Goal: Task Accomplishment & Management: Use online tool/utility

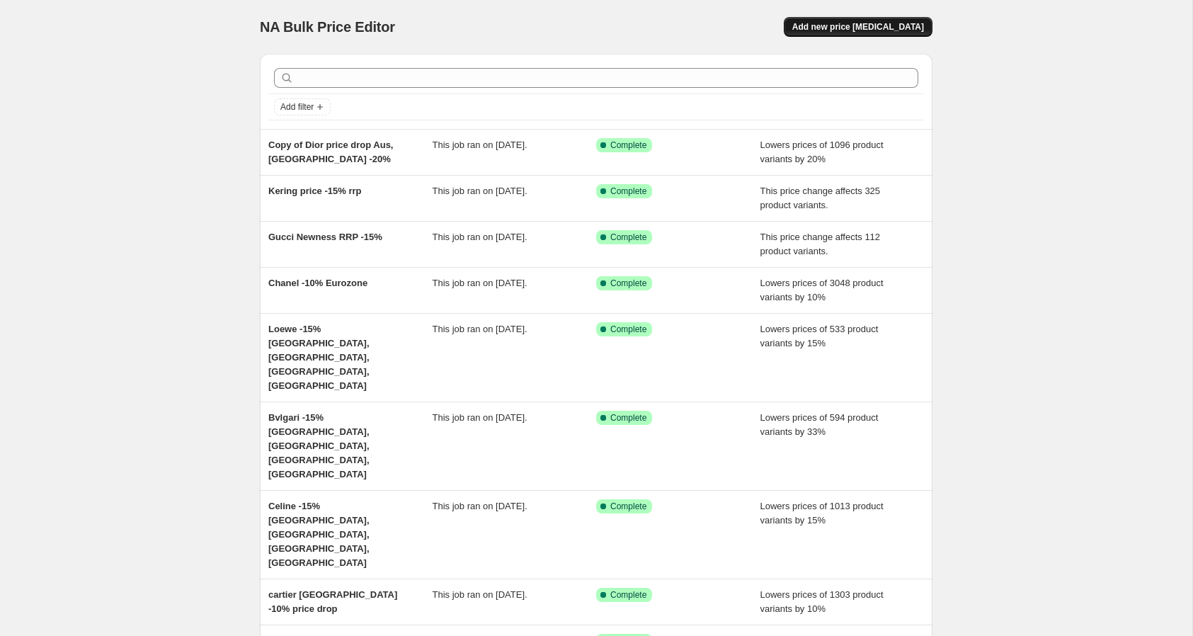
click at [865, 25] on span "Add new price [MEDICAL_DATA]" at bounding box center [858, 26] width 132 height 11
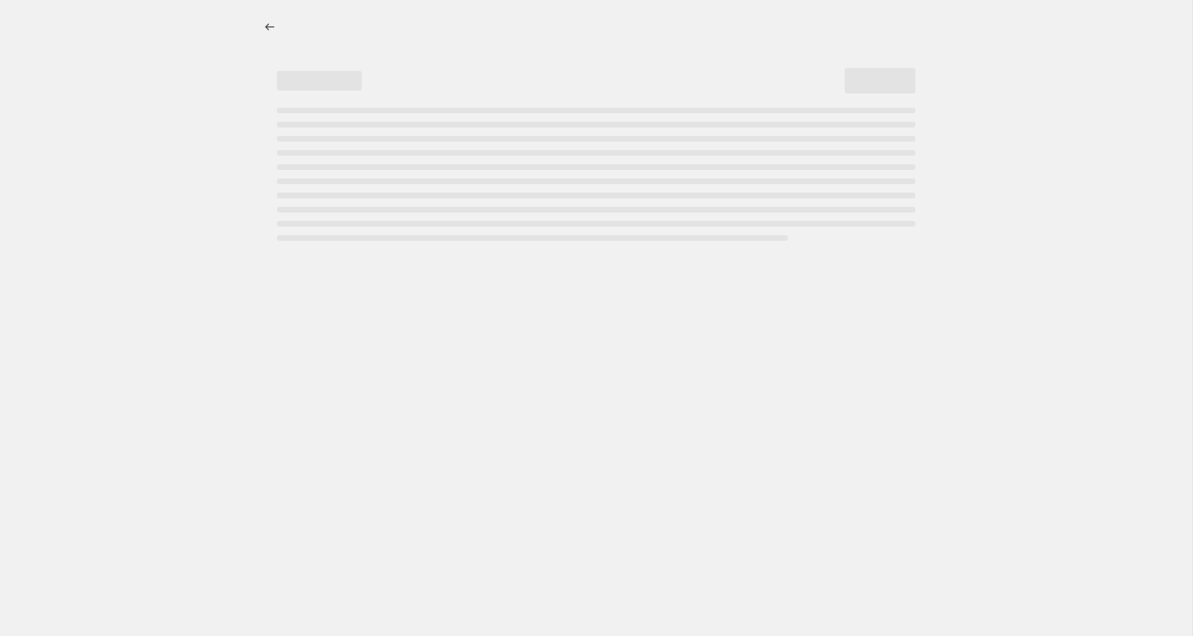
select select "percentage"
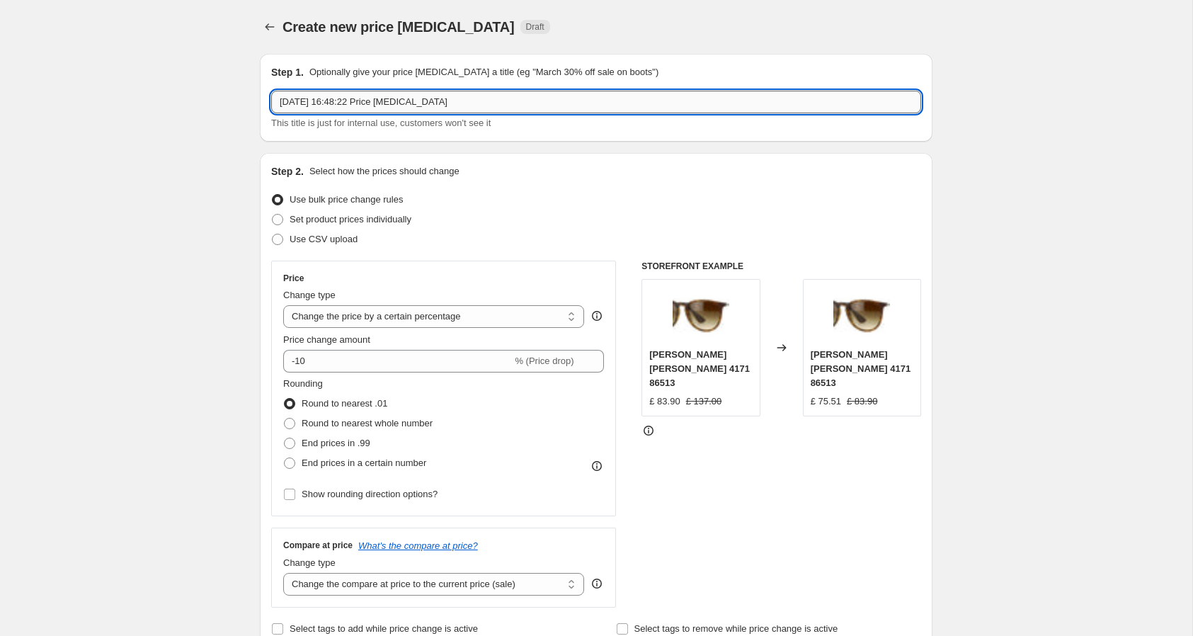
click at [561, 101] on input "[DATE] 16:48:22 Price [MEDICAL_DATA]" at bounding box center [596, 102] width 650 height 23
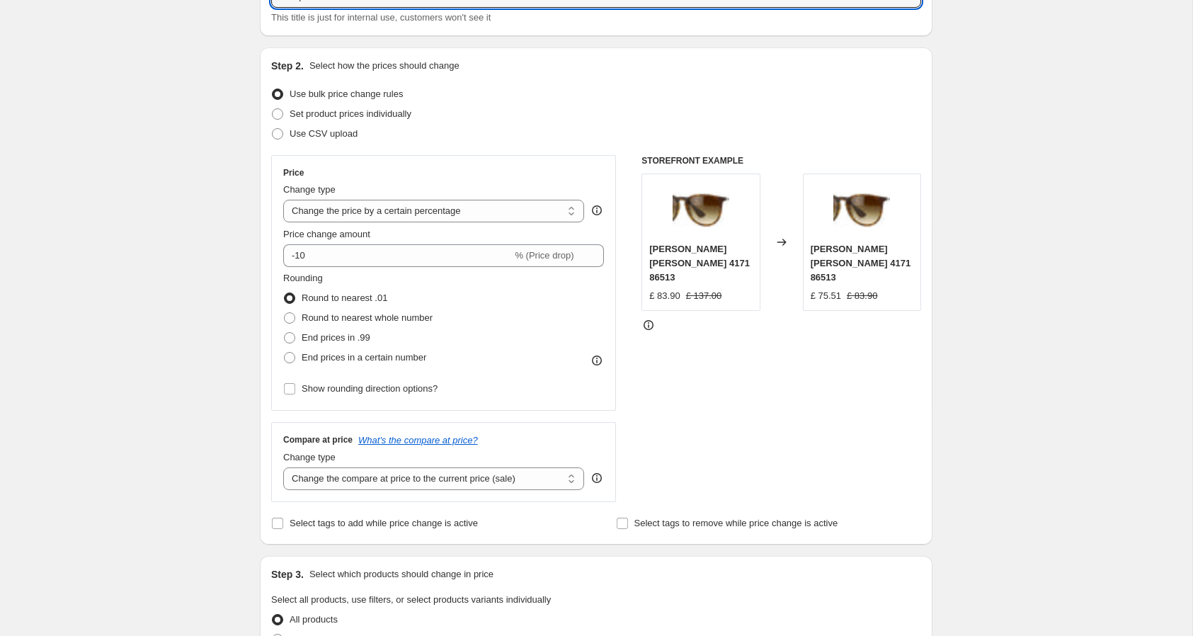
scroll to position [108, 0]
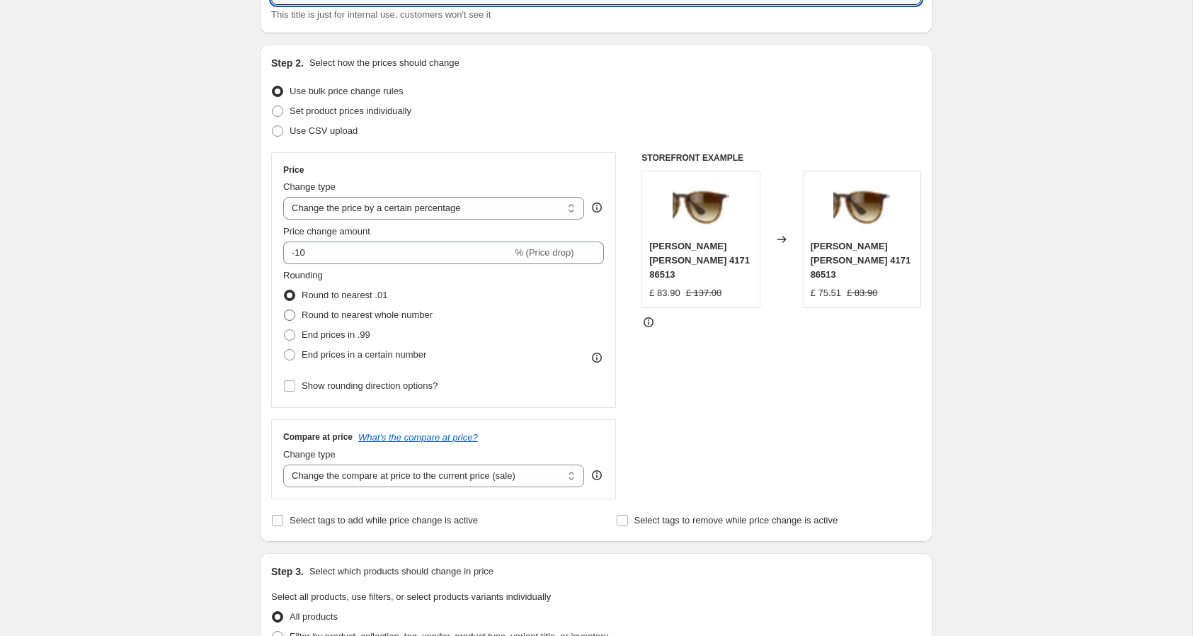
type input "D2squared -10%"
click at [400, 316] on span "Round to nearest whole number" at bounding box center [367, 314] width 131 height 11
click at [285, 310] on input "Round to nearest whole number" at bounding box center [284, 309] width 1 height 1
radio input "true"
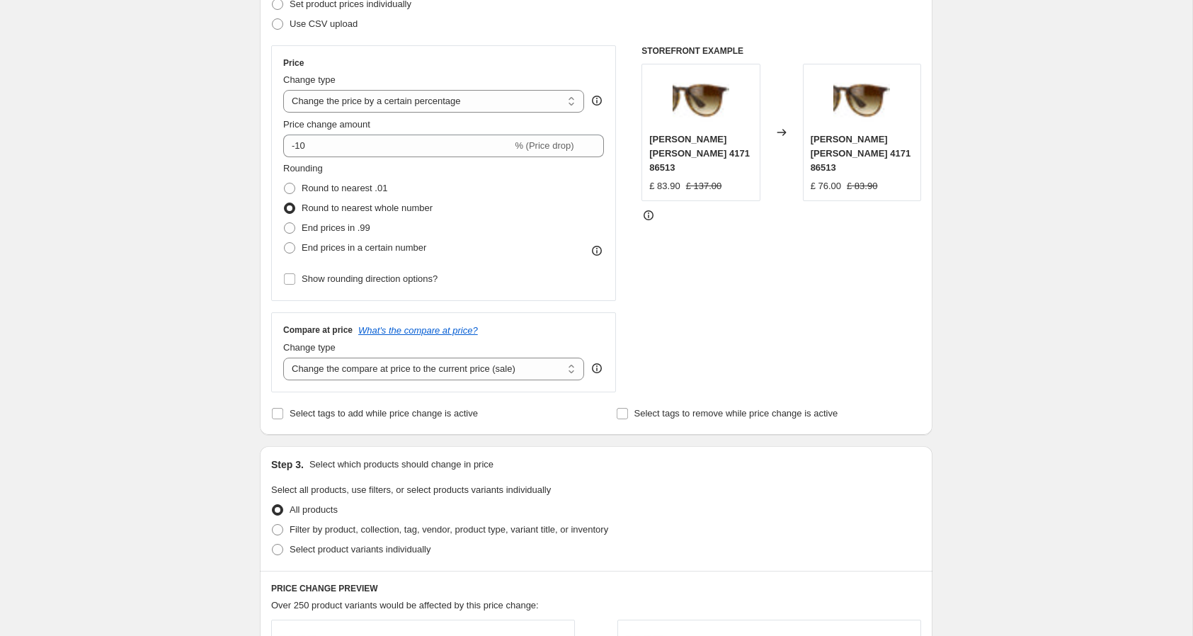
scroll to position [235, 0]
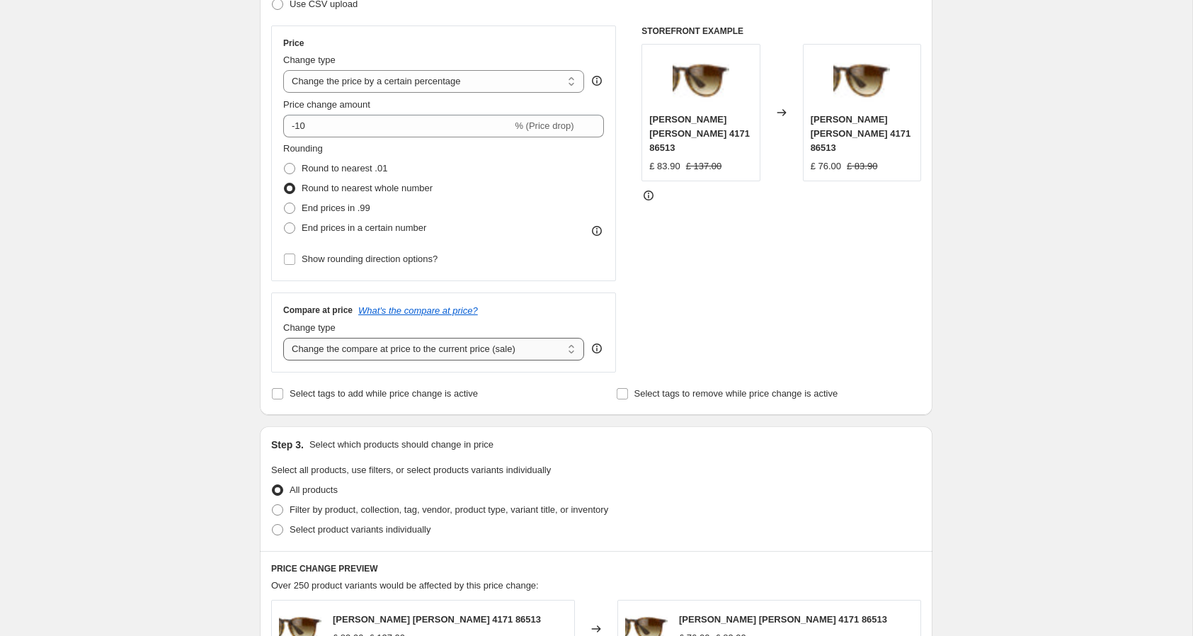
click at [516, 350] on select "Change the compare at price to the current price (sale) Change the compare at p…" at bounding box center [433, 349] width 301 height 23
select select "no_change"
click at [283, 338] on select "Change the compare at price to the current price (sale) Change the compare at p…" at bounding box center [433, 349] width 301 height 23
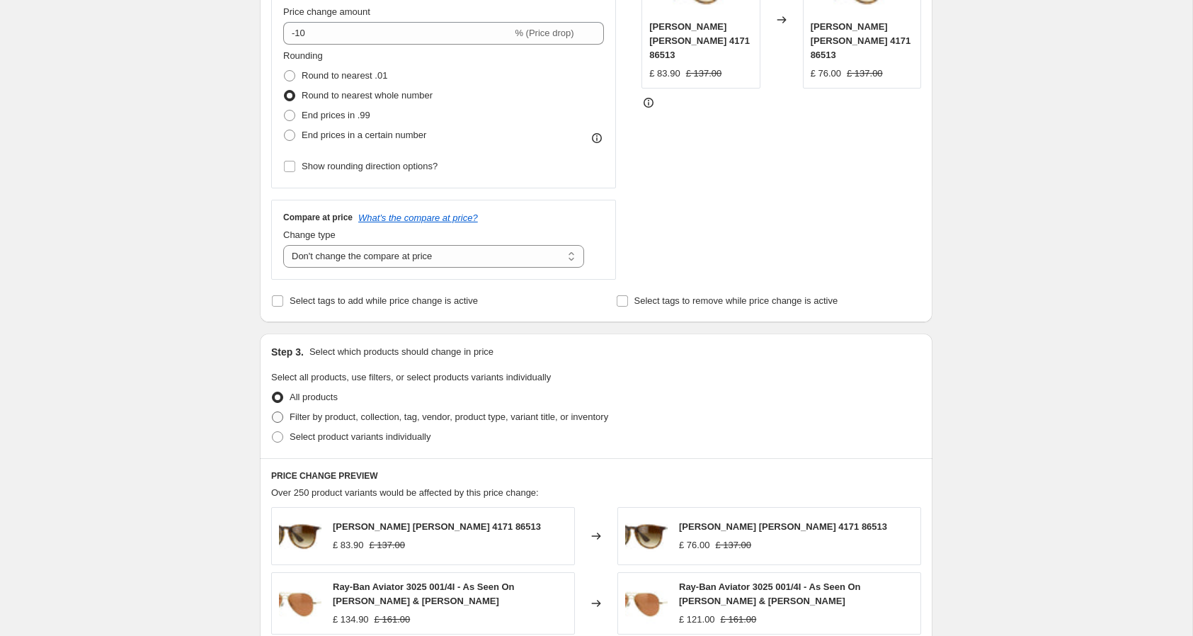
scroll to position [329, 0]
click at [478, 411] on span "Filter by product, collection, tag, vendor, product type, variant title, or inv…" at bounding box center [448, 415] width 318 height 11
click at [272, 411] on input "Filter by product, collection, tag, vendor, product type, variant title, or inv…" at bounding box center [272, 410] width 1 height 1
radio input "true"
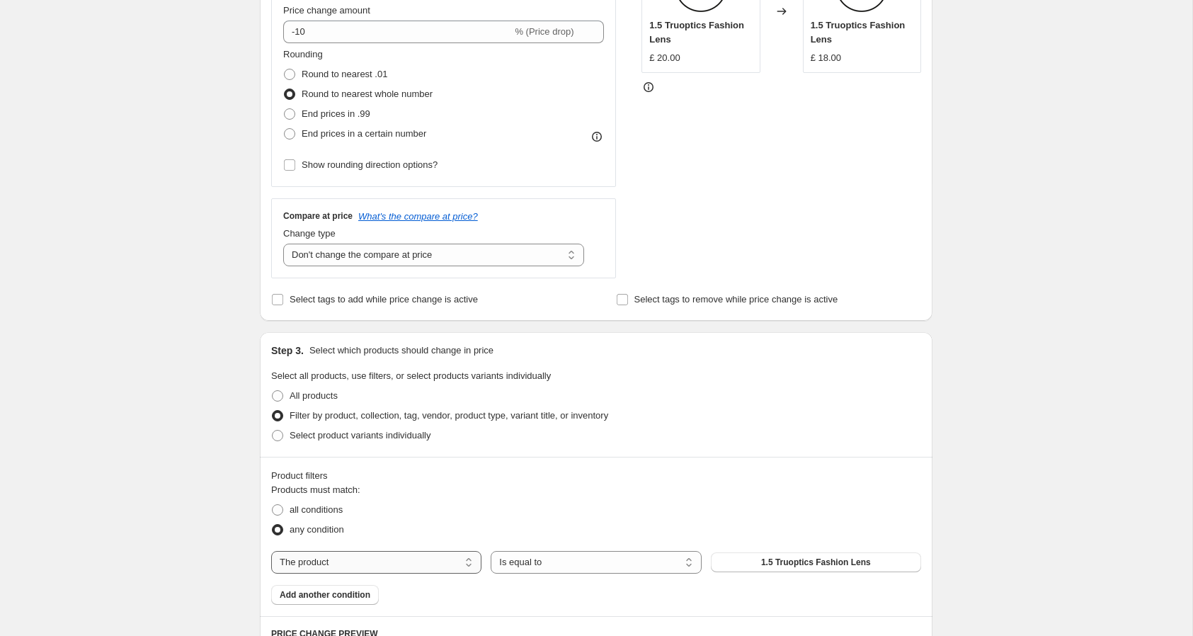
click at [454, 558] on select "The product The product's collection The product's tag The product's vendor The…" at bounding box center [376, 562] width 210 height 23
select select "vendor"
click at [779, 563] on button "Adidas" at bounding box center [816, 562] width 210 height 20
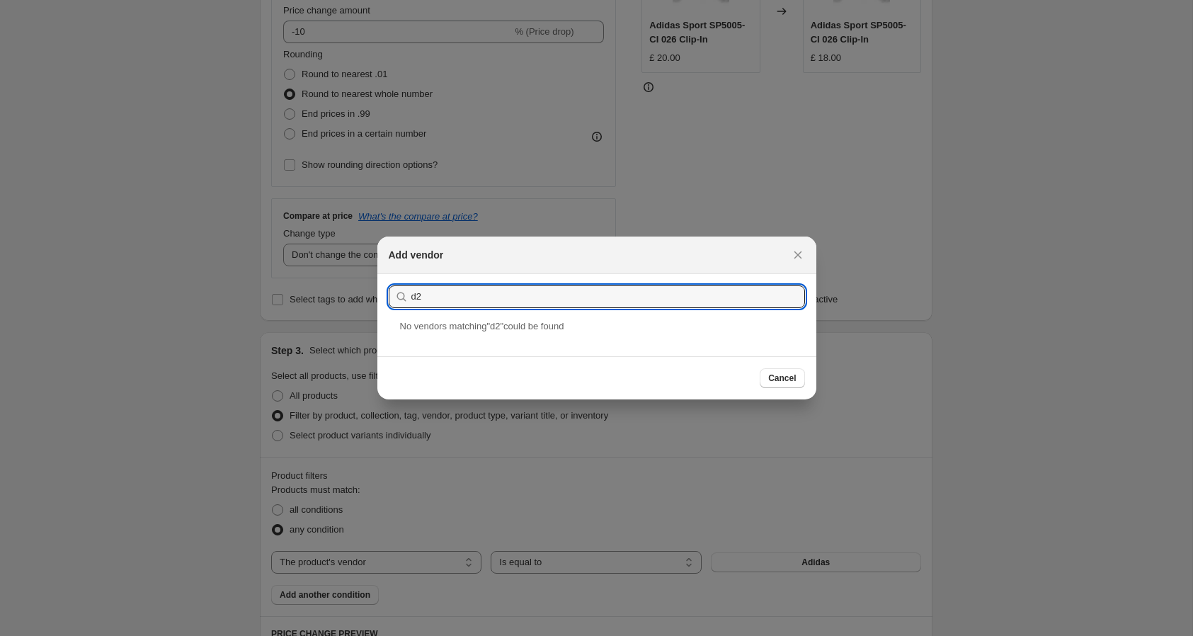
type input "d2"
drag, startPoint x: 747, startPoint y: 532, endPoint x: 1126, endPoint y: 131, distance: 551.7
click at [846, 379] on div at bounding box center [596, 318] width 1193 height 636
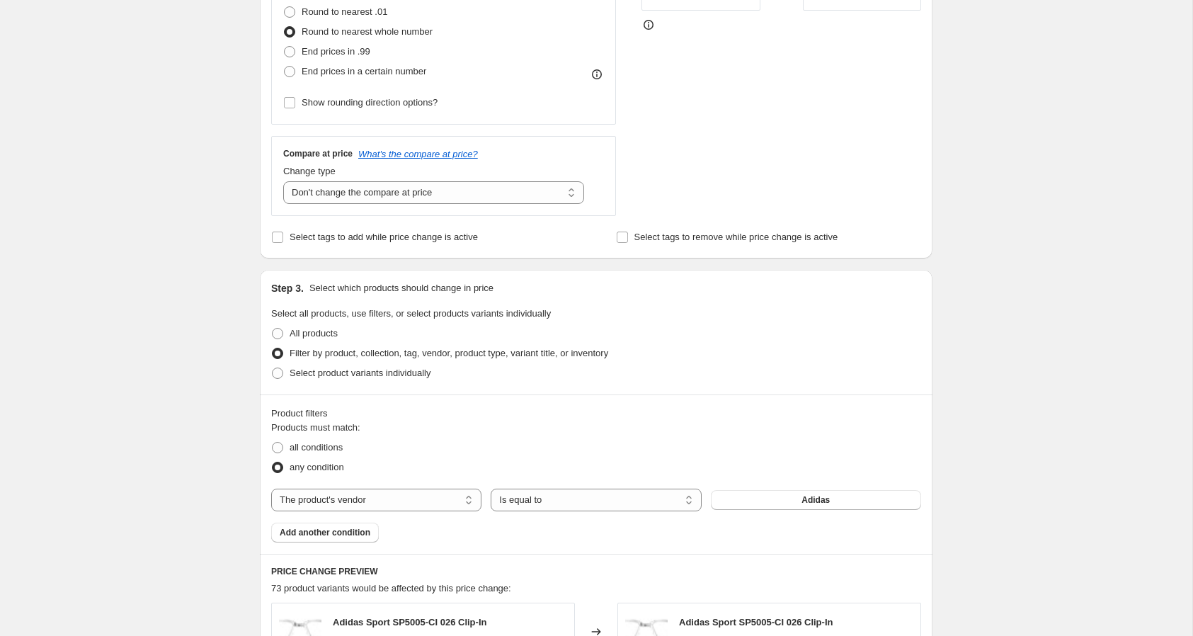
scroll to position [478, 0]
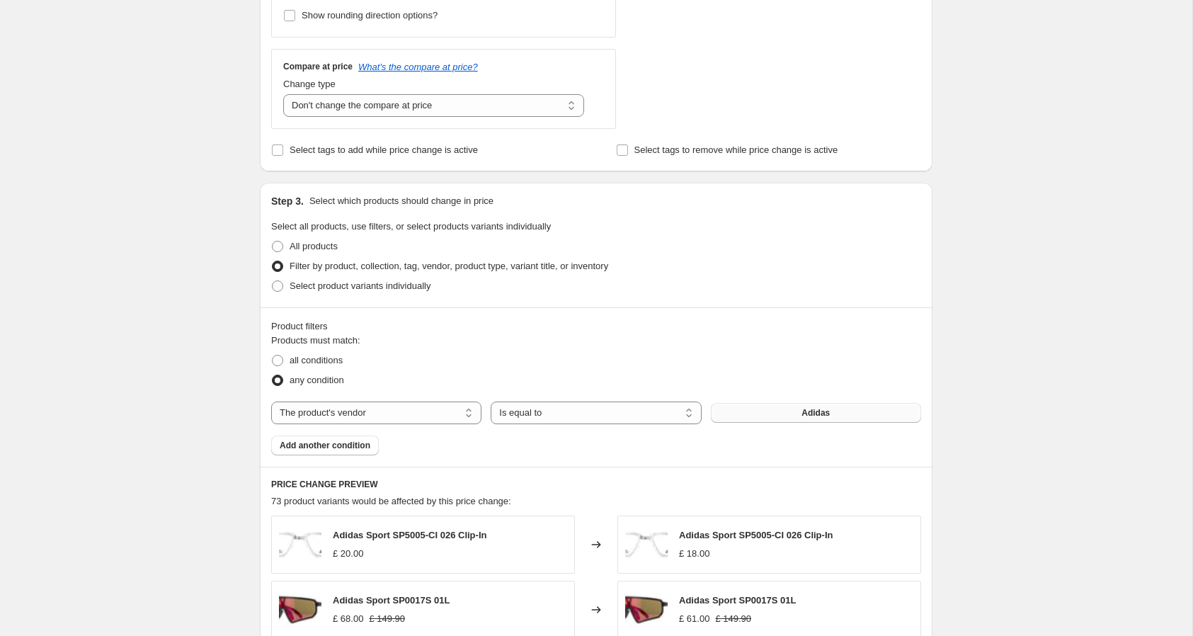
click at [771, 411] on button "Adidas" at bounding box center [816, 413] width 210 height 20
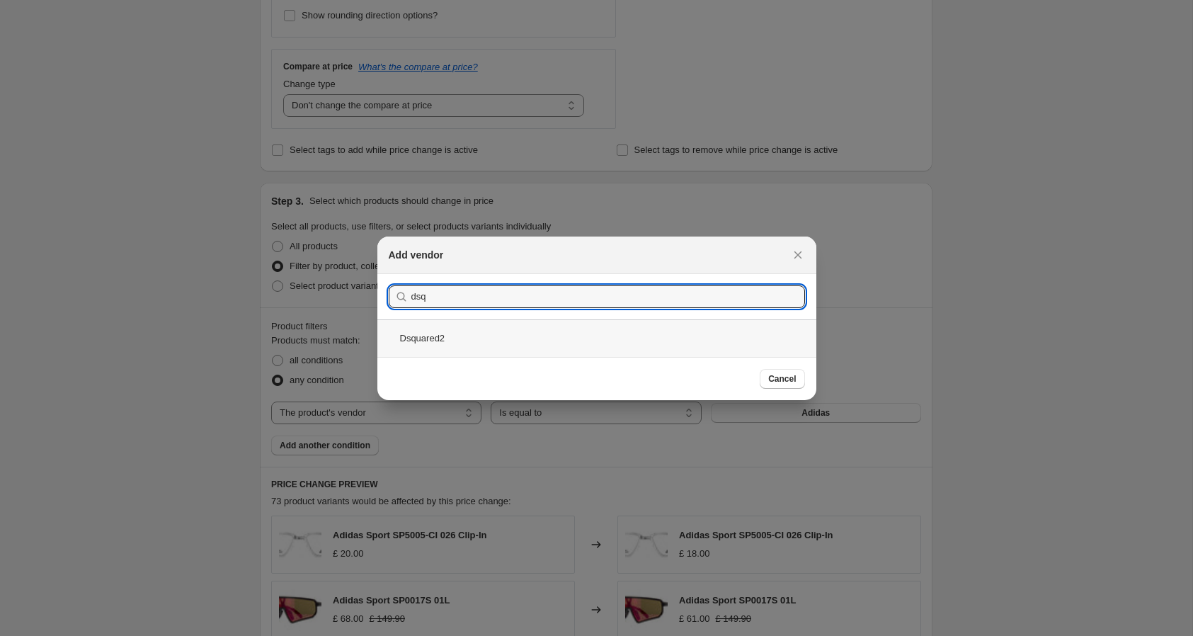
type input "dsq"
click at [653, 340] on div "Dsquared2" at bounding box center [596, 338] width 439 height 38
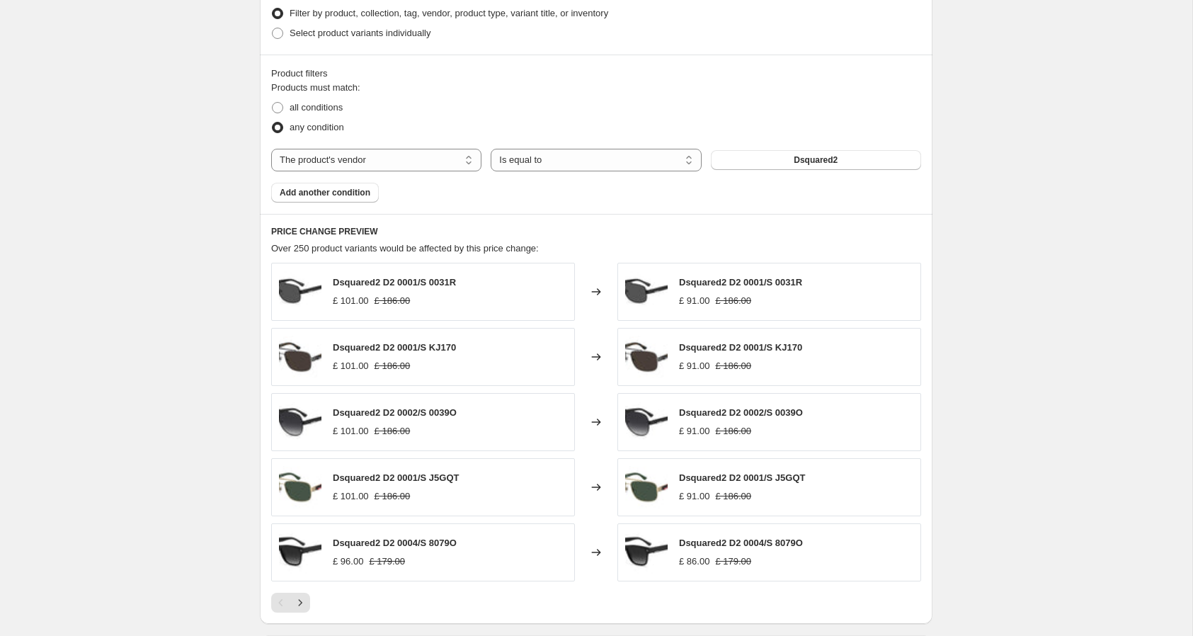
scroll to position [1018, 0]
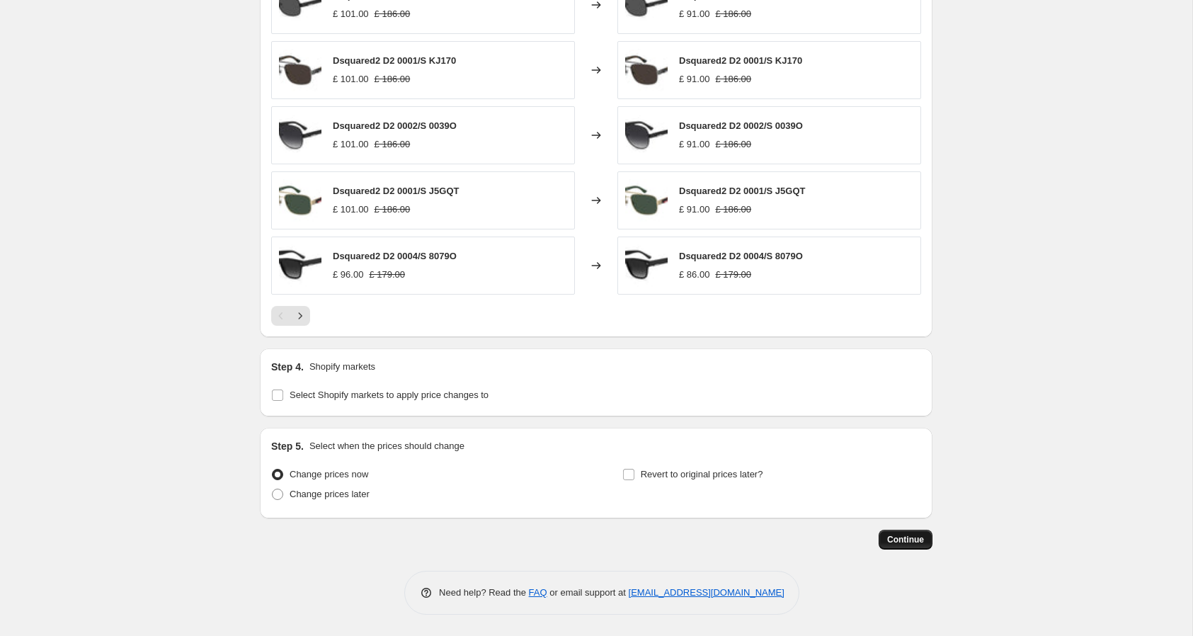
click at [901, 541] on span "Continue" at bounding box center [905, 539] width 37 height 11
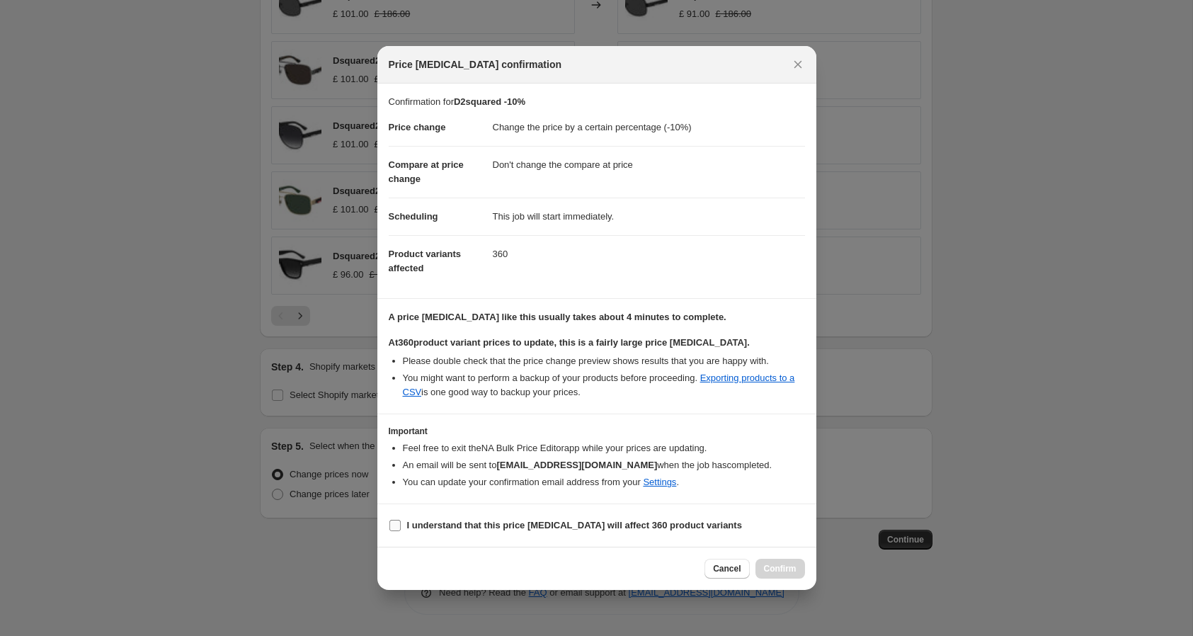
click at [632, 524] on b "I understand that this price [MEDICAL_DATA] will affect 360 product variants" at bounding box center [574, 525] width 335 height 11
click at [401, 524] on input "I understand that this price [MEDICAL_DATA] will affect 360 product variants" at bounding box center [394, 525] width 11 height 11
checkbox input "true"
click at [767, 563] on button "Confirm" at bounding box center [780, 568] width 50 height 20
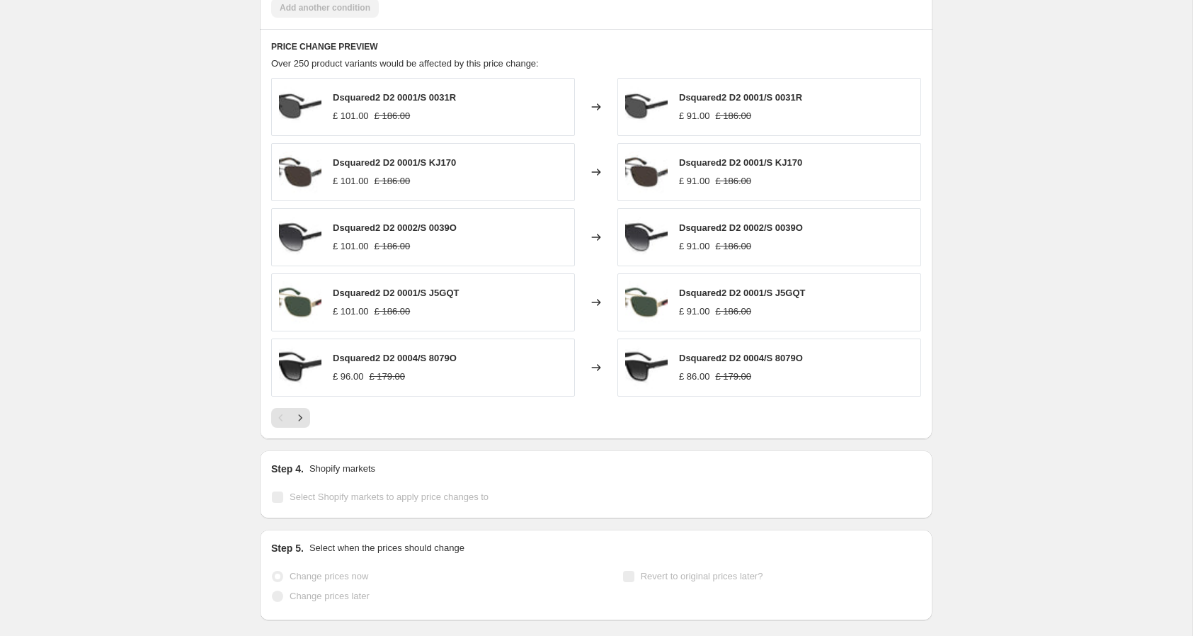
scroll to position [1055, 0]
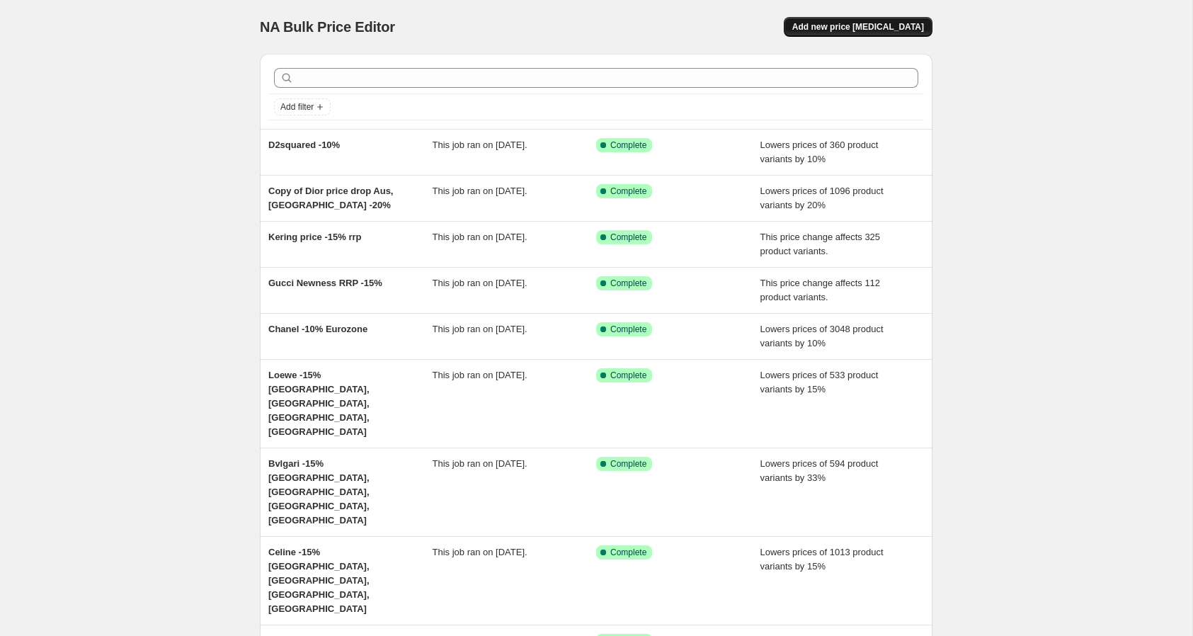
click at [868, 28] on span "Add new price [MEDICAL_DATA]" at bounding box center [858, 26] width 132 height 11
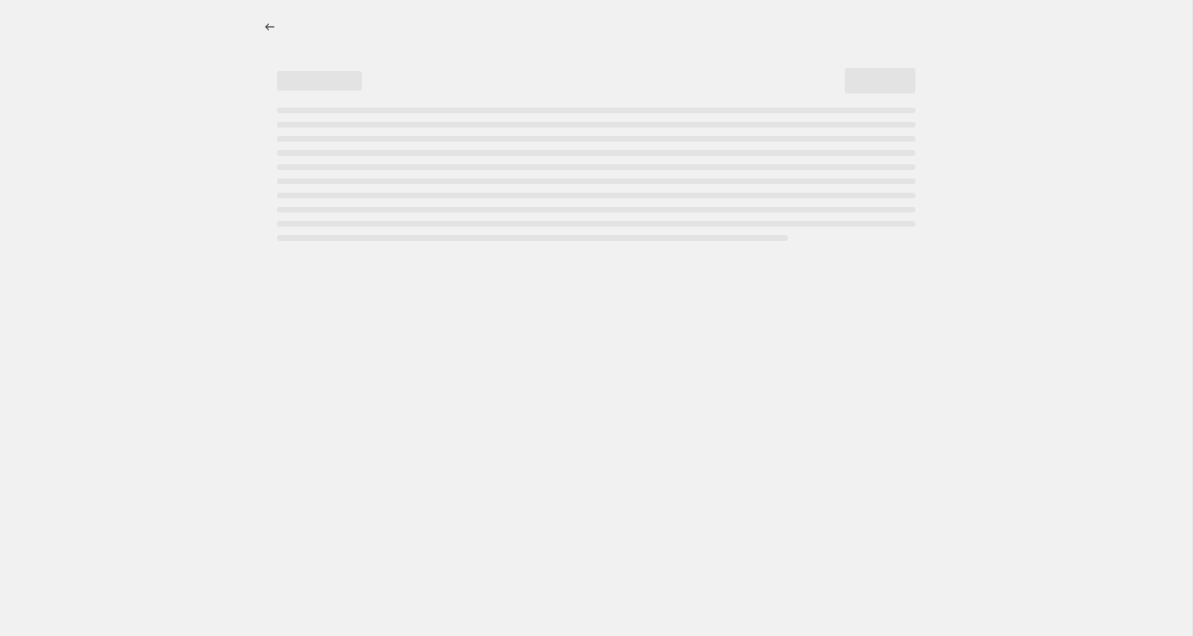
select select "percentage"
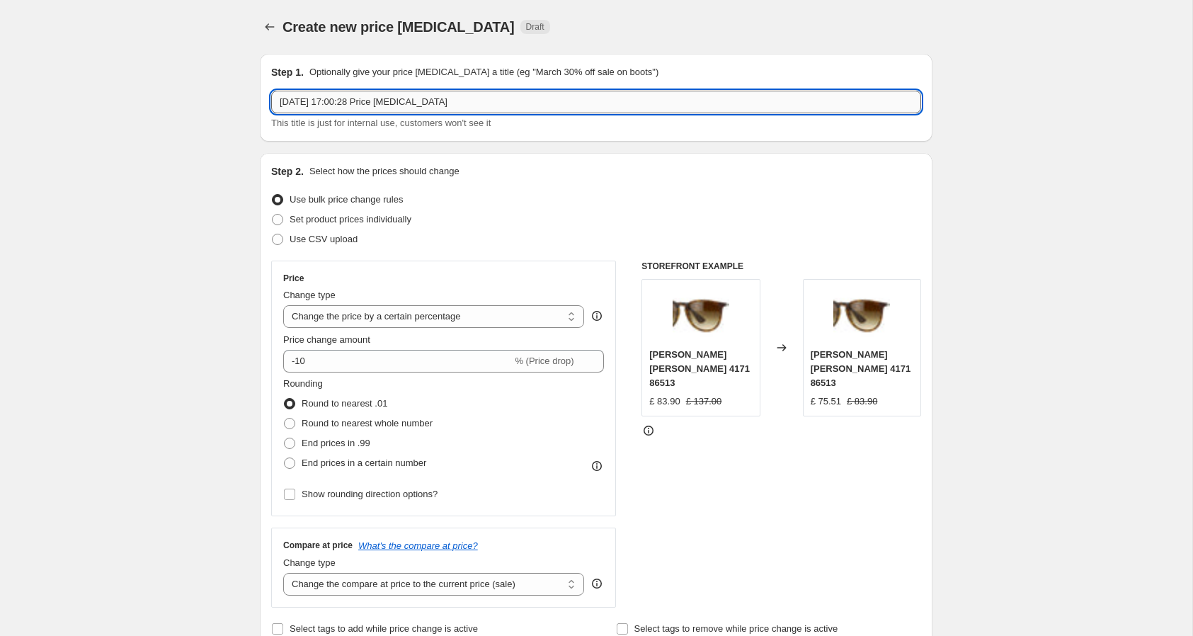
click at [677, 100] on input "11 Oct 2025, 17:00:28 Price change job" at bounding box center [596, 102] width 650 height 23
click at [675, 100] on input "11 Oct 2025, 17:00:28 Price change job" at bounding box center [596, 102] width 650 height 23
type input "Projeck Produkt -33%"
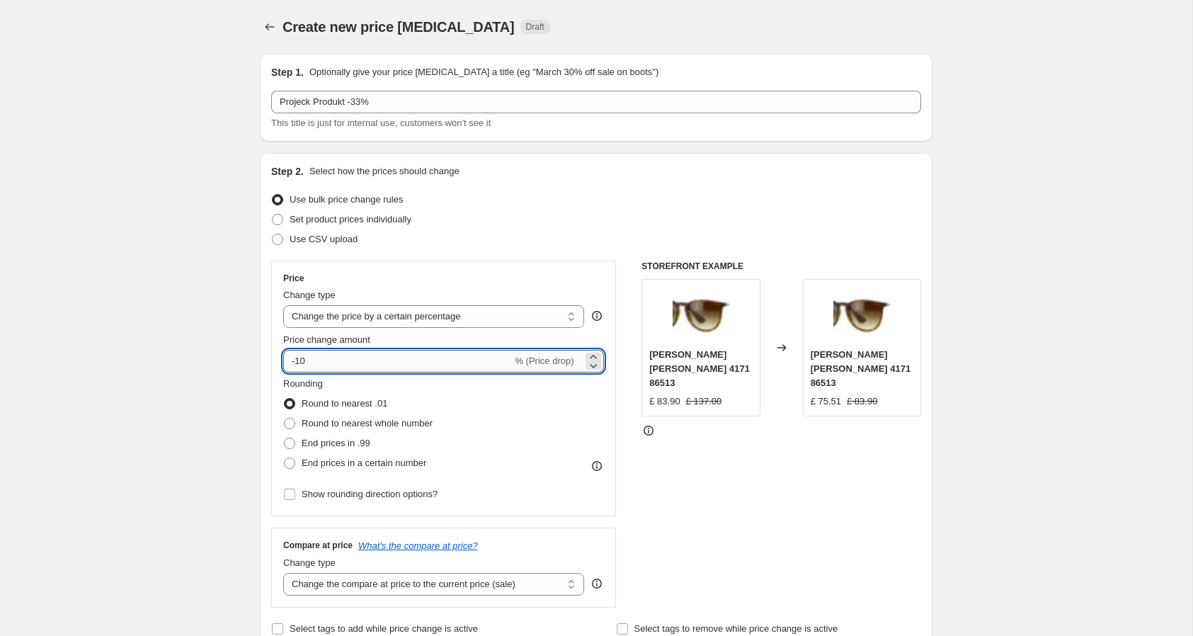
click at [417, 365] on input "-10" at bounding box center [397, 361] width 229 height 23
type input "-1"
type input "-33"
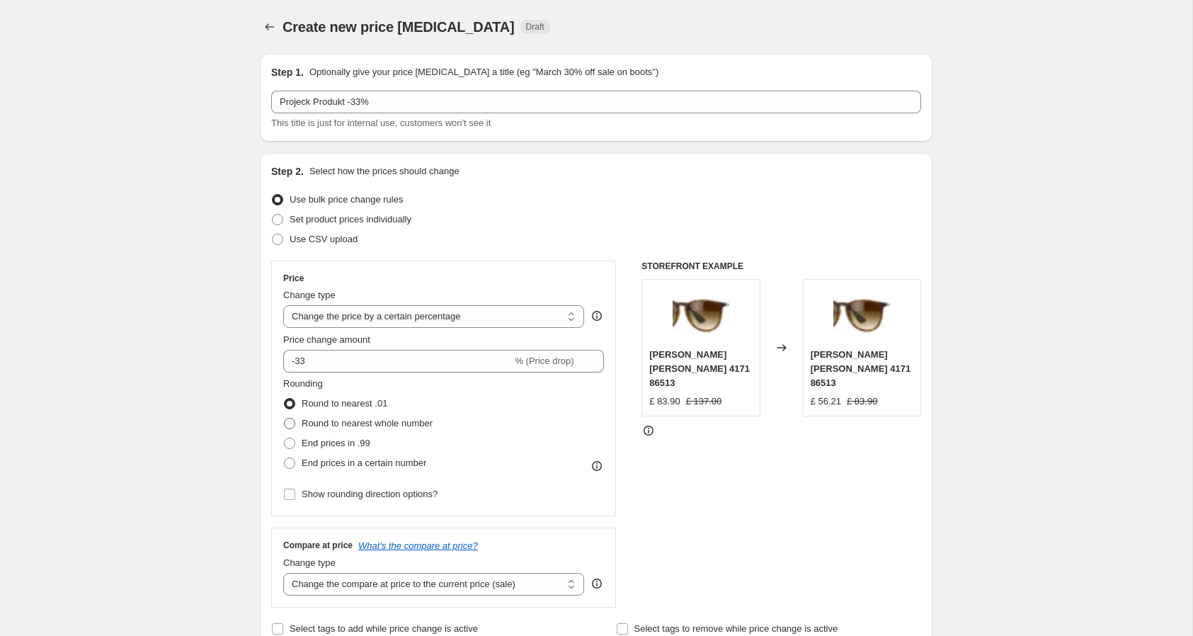
click at [419, 425] on span "Round to nearest whole number" at bounding box center [367, 423] width 131 height 11
click at [285, 418] on input "Round to nearest whole number" at bounding box center [284, 418] width 1 height 1
radio input "true"
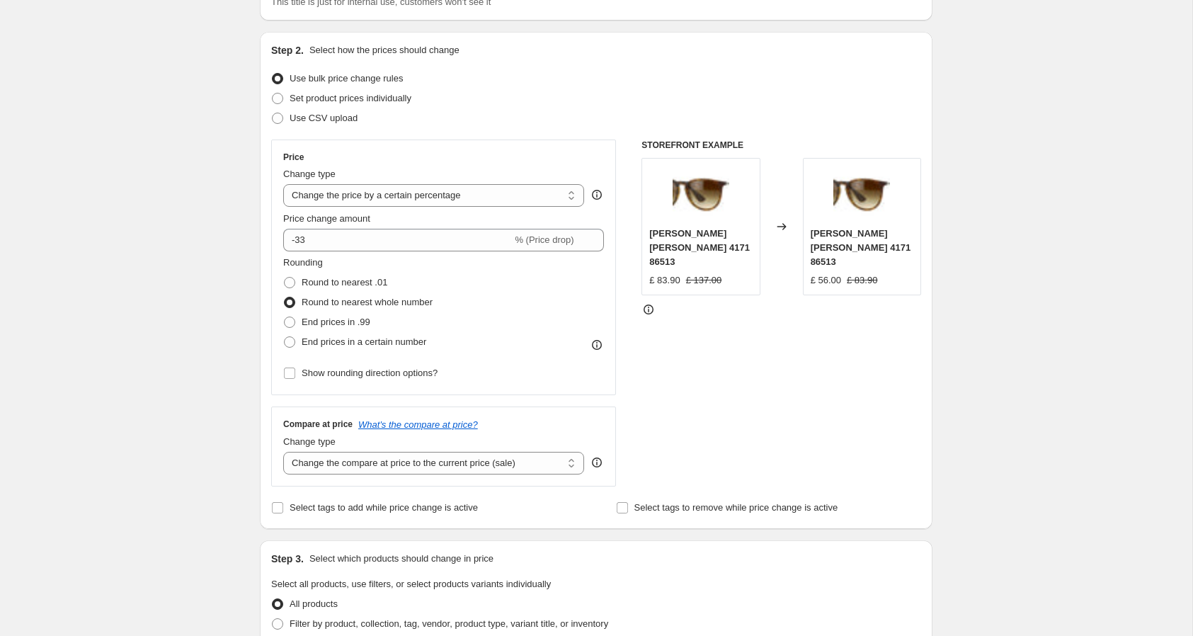
scroll to position [131, 0]
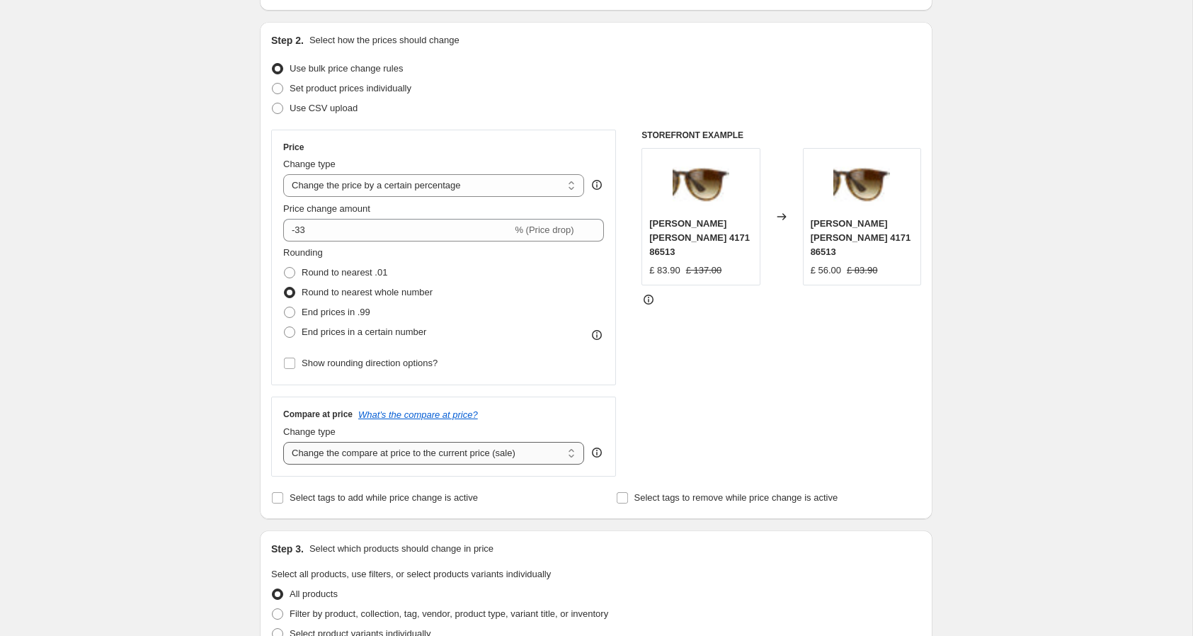
click at [470, 451] on select "Change the compare at price to the current price (sale) Change the compare at p…" at bounding box center [433, 453] width 301 height 23
select select "no_change"
click at [283, 442] on select "Change the compare at price to the current price (sale) Change the compare at p…" at bounding box center [433, 453] width 301 height 23
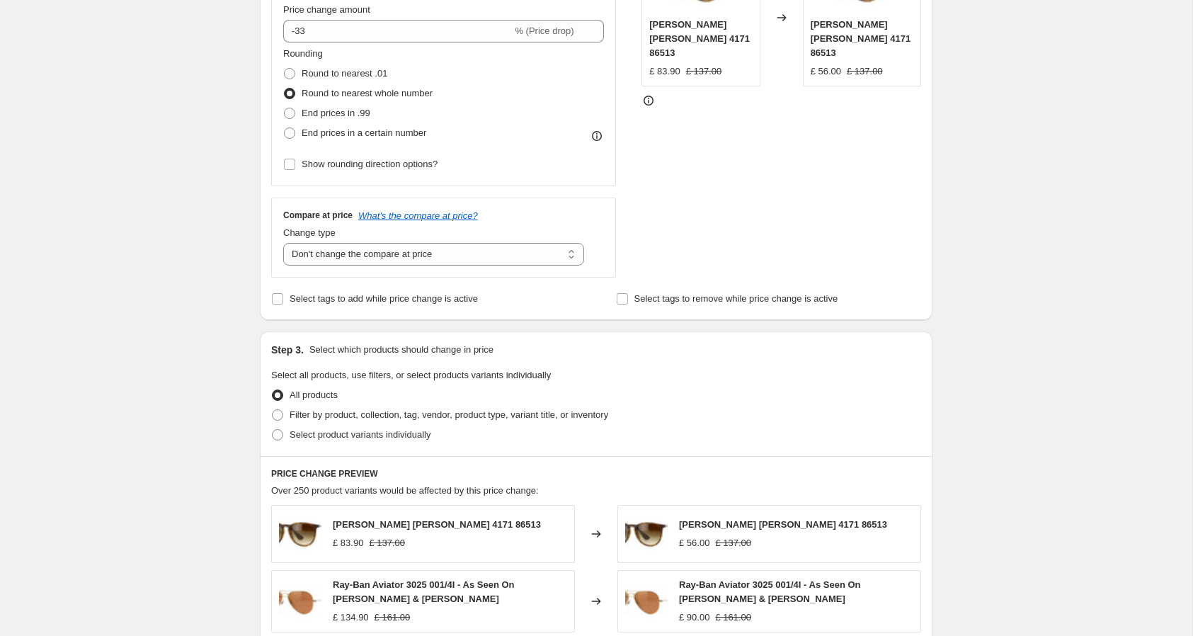
scroll to position [401, 0]
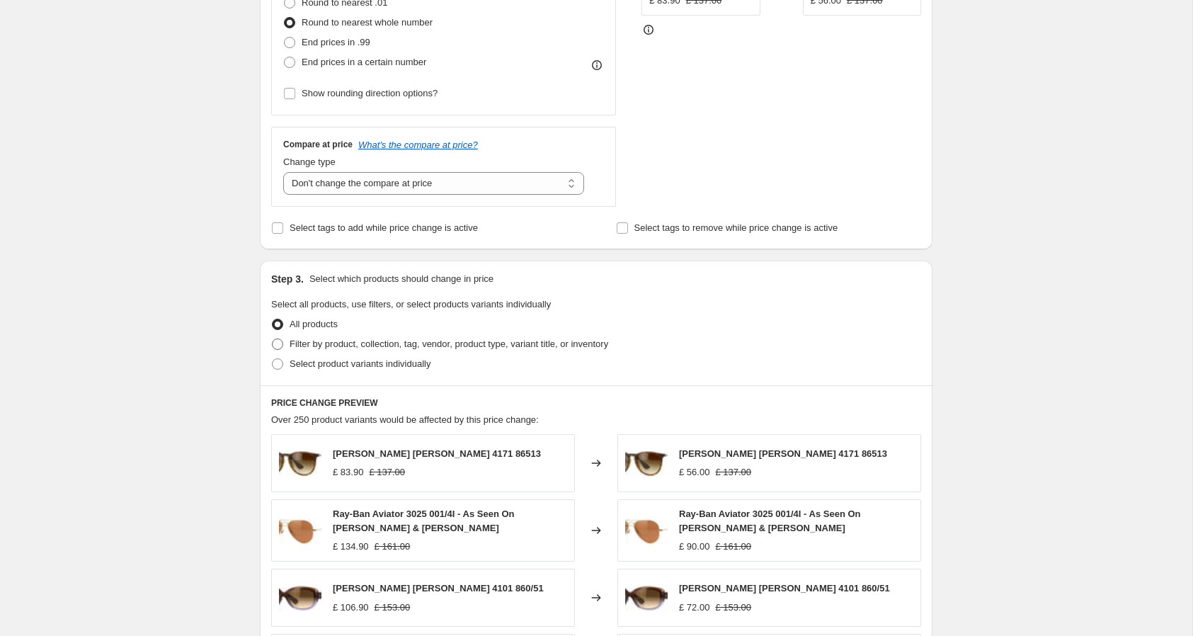
click at [439, 344] on span "Filter by product, collection, tag, vendor, product type, variant title, or inv…" at bounding box center [448, 343] width 318 height 11
click at [272, 339] on input "Filter by product, collection, tag, vendor, product type, variant title, or inv…" at bounding box center [272, 338] width 1 height 1
radio input "true"
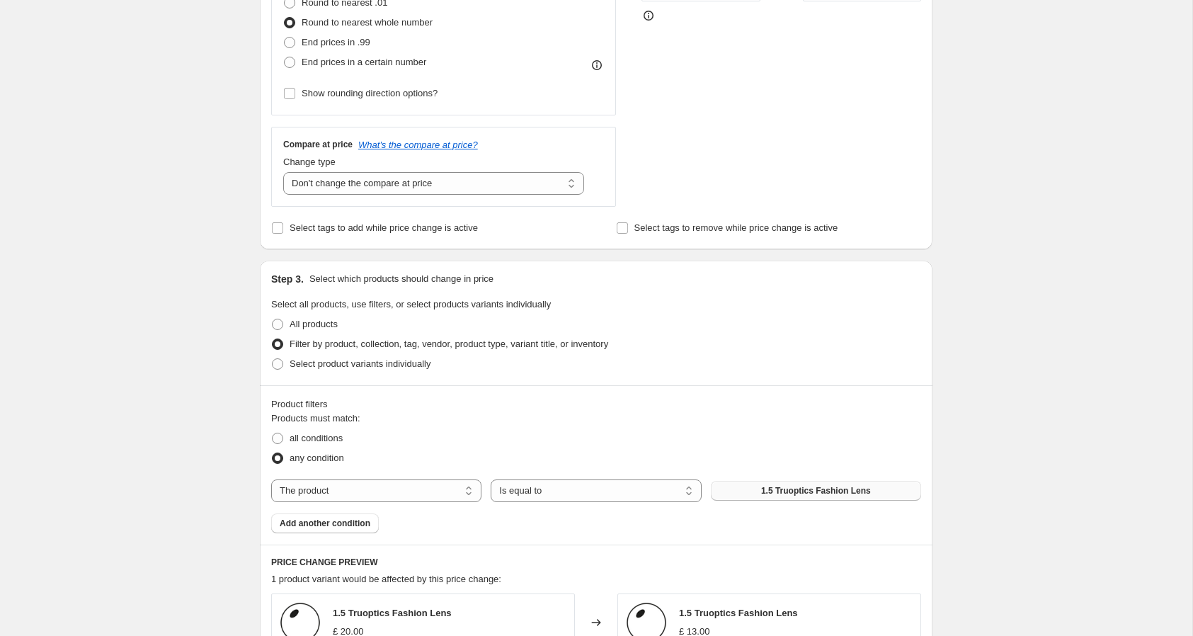
click at [760, 493] on button "1.5 Truoptics Fashion Lens" at bounding box center [816, 491] width 210 height 20
click at [408, 493] on select "The product The product's collection The product's tag The product's vendor The…" at bounding box center [376, 490] width 210 height 23
select select "vendor"
click at [759, 494] on button "Adidas" at bounding box center [816, 491] width 210 height 20
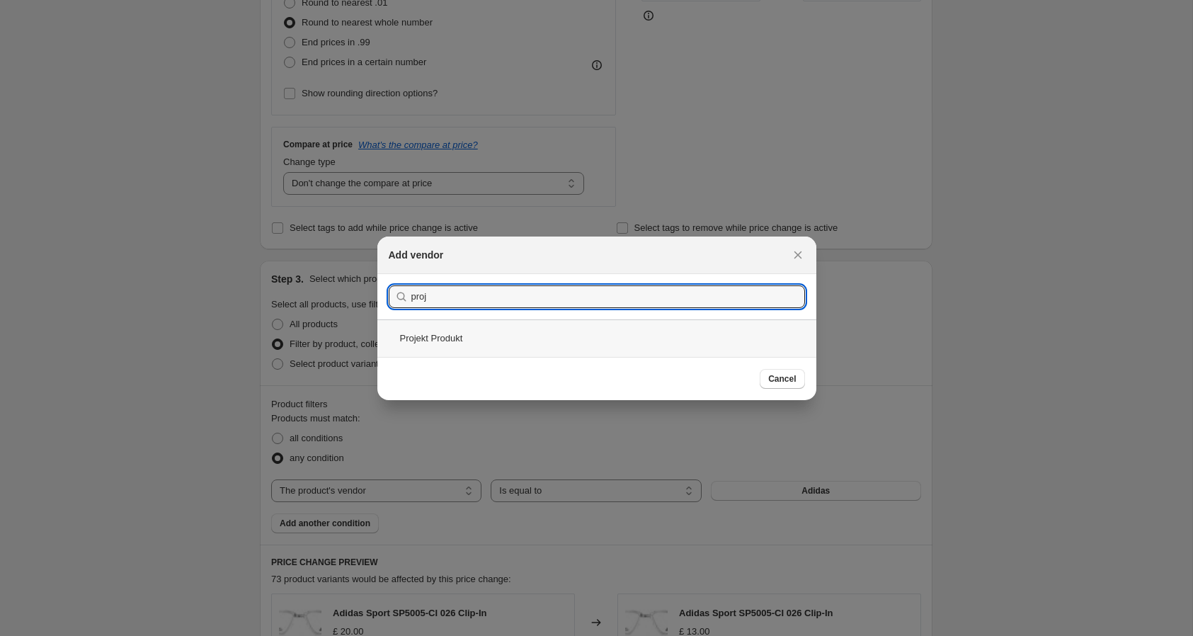
type input "proj"
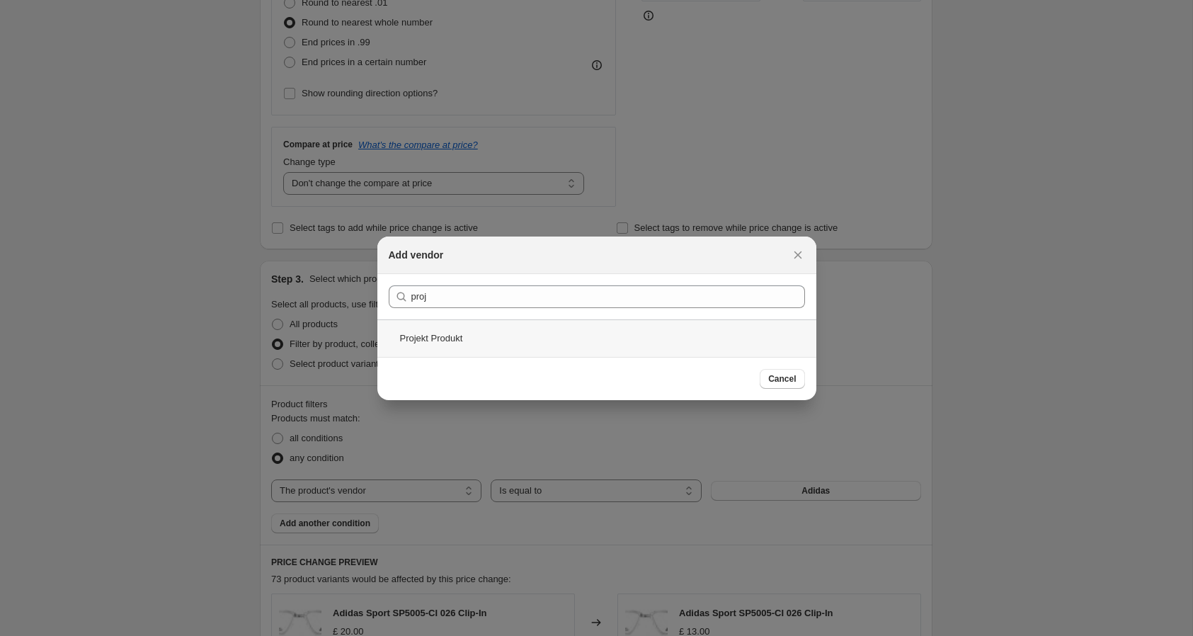
click at [431, 338] on div "Projekt Produkt" at bounding box center [596, 338] width 439 height 38
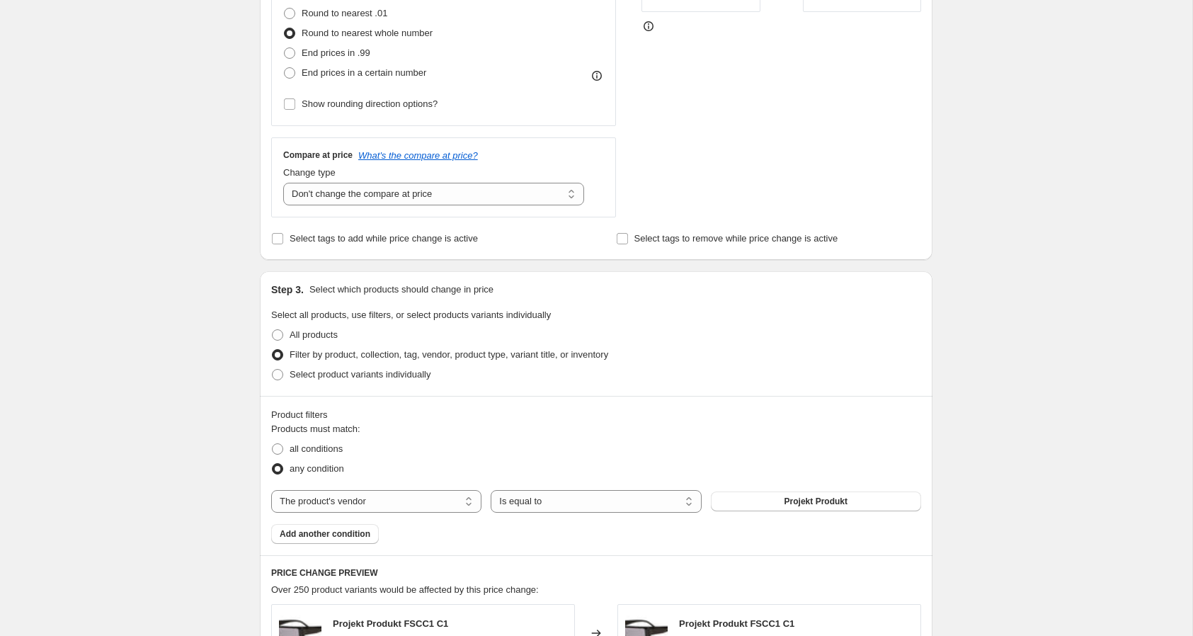
scroll to position [365, 0]
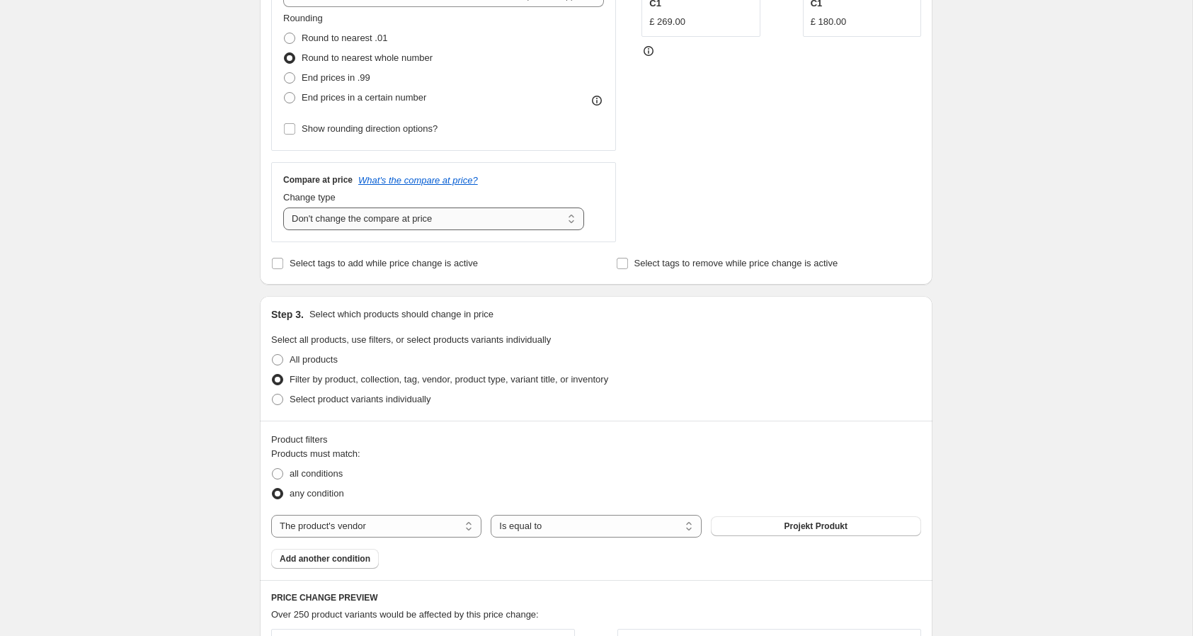
click at [475, 219] on select "Change the compare at price to the current price (sale) Change the compare at p…" at bounding box center [433, 218] width 301 height 23
select select "ep"
click at [283, 207] on select "Change the compare at price to the current price (sale) Change the compare at p…" at bounding box center [433, 218] width 301 height 23
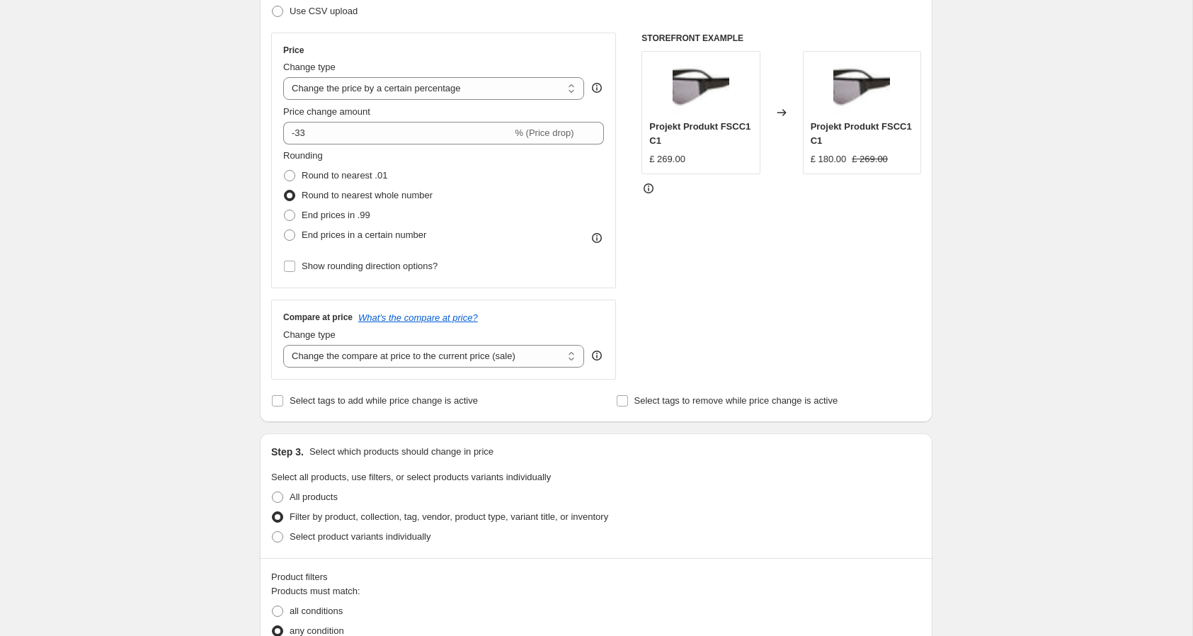
scroll to position [0, 0]
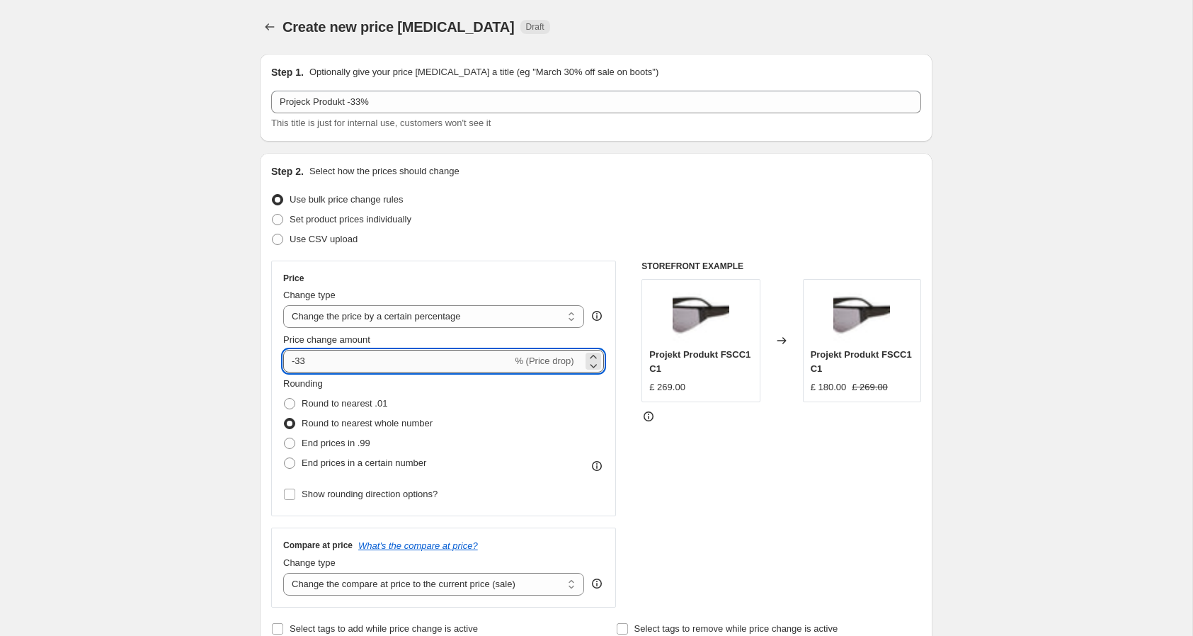
click at [360, 358] on input "-33" at bounding box center [397, 361] width 229 height 23
type input "-3"
type input "-40"
click at [721, 495] on div "STOREFRONT EXAMPLE Projekt Produkt FSCC1 C1 £ 269.00 Changed to Projekt Produkt…" at bounding box center [781, 433] width 280 height 347
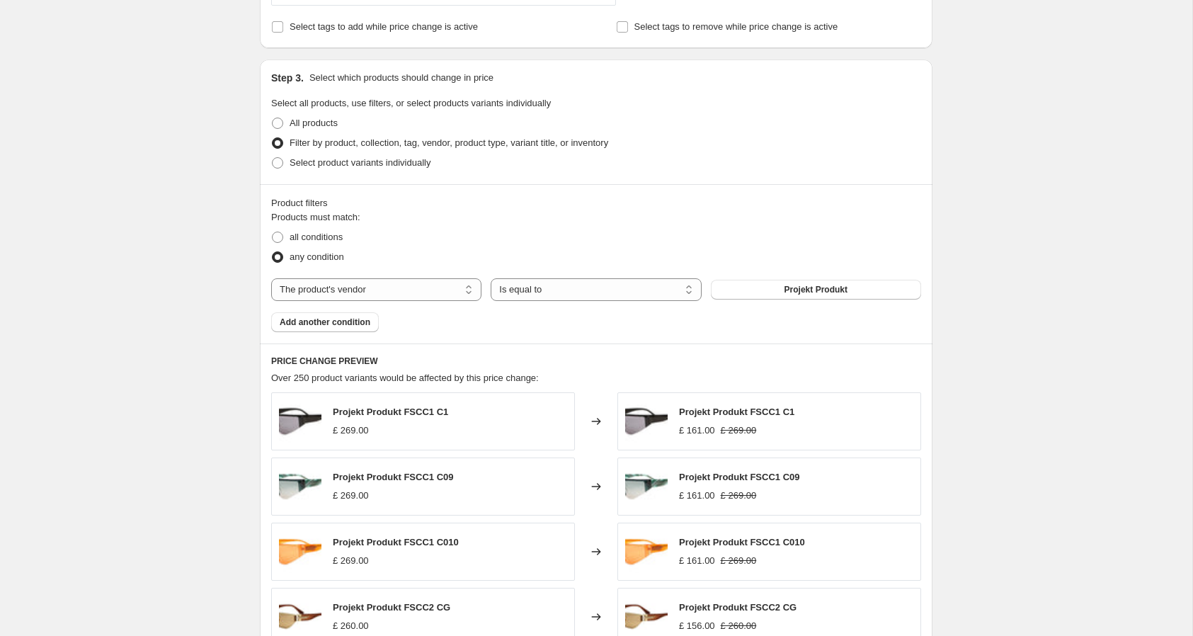
scroll to position [1018, 0]
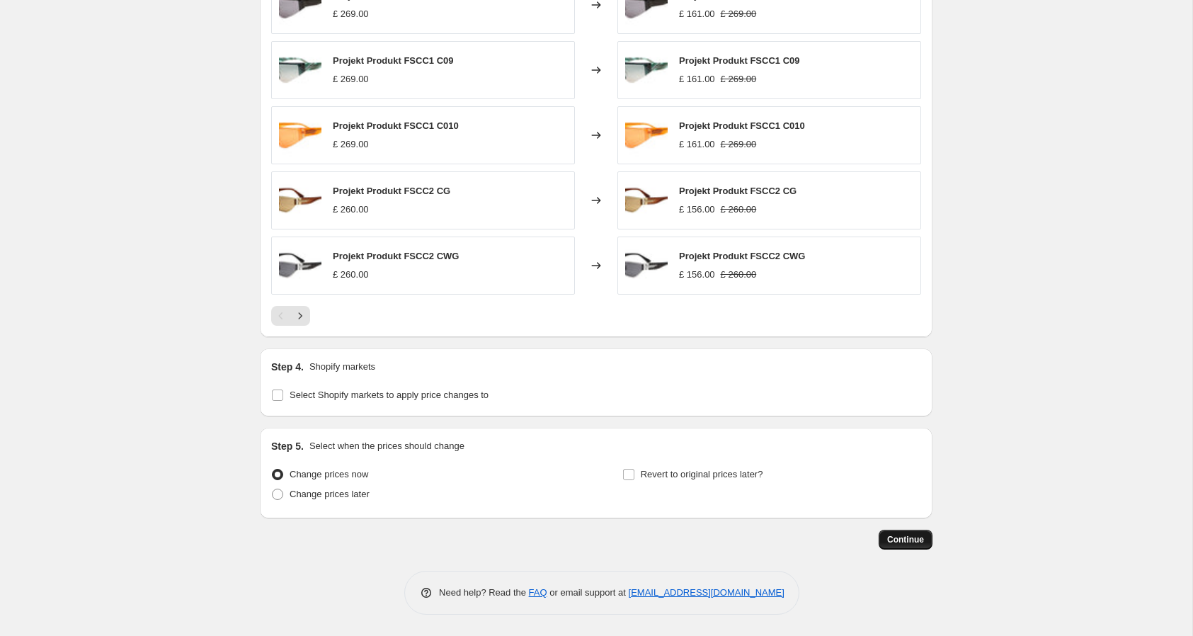
click at [890, 544] on span "Continue" at bounding box center [905, 539] width 37 height 11
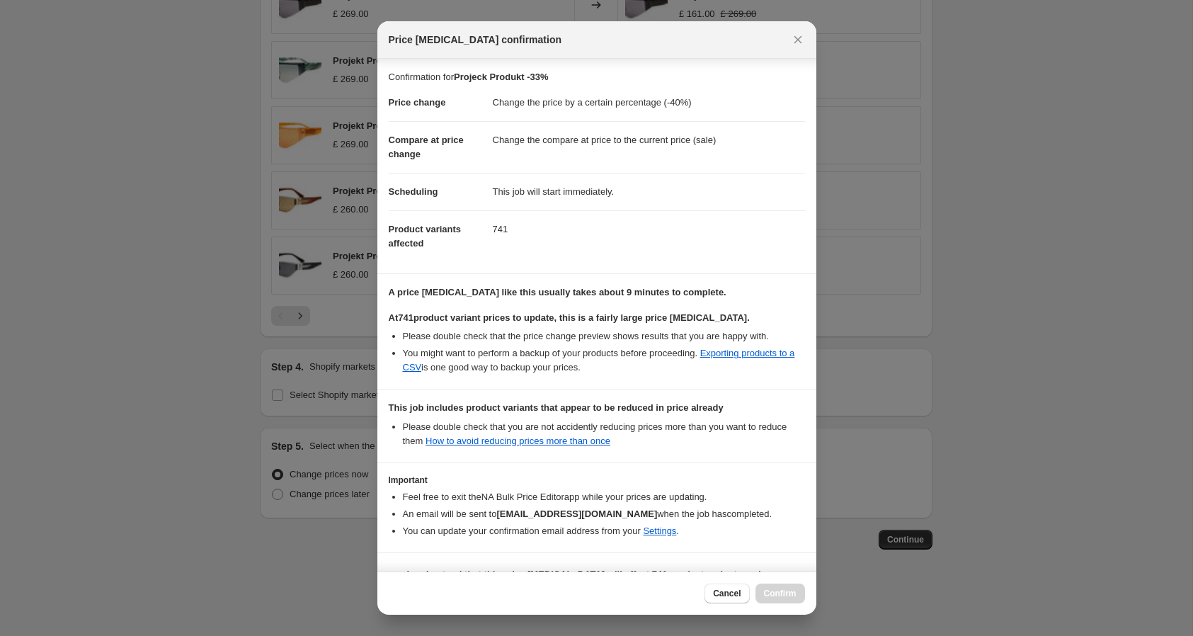
scroll to position [38, 0]
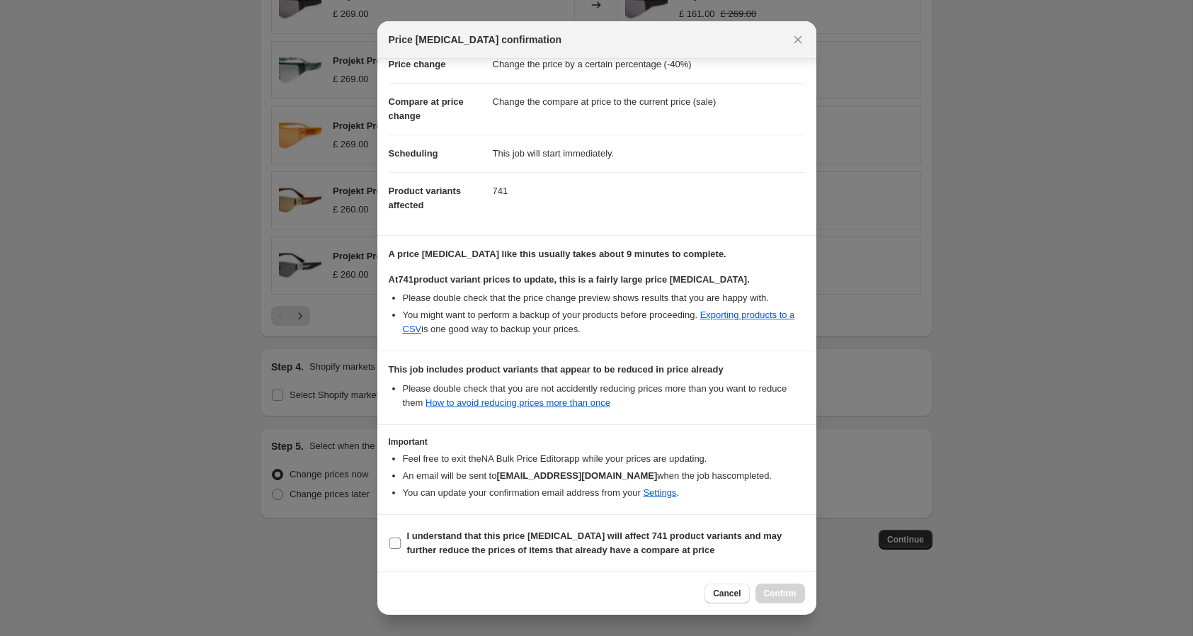
click at [610, 535] on b "I understand that this price change job will affect 741 product variants and ma…" at bounding box center [594, 542] width 375 height 25
click at [401, 537] on input "I understand that this price change job will affect 741 product variants and ma…" at bounding box center [394, 542] width 11 height 11
checkbox input "true"
click at [793, 592] on span "Confirm" at bounding box center [780, 592] width 33 height 11
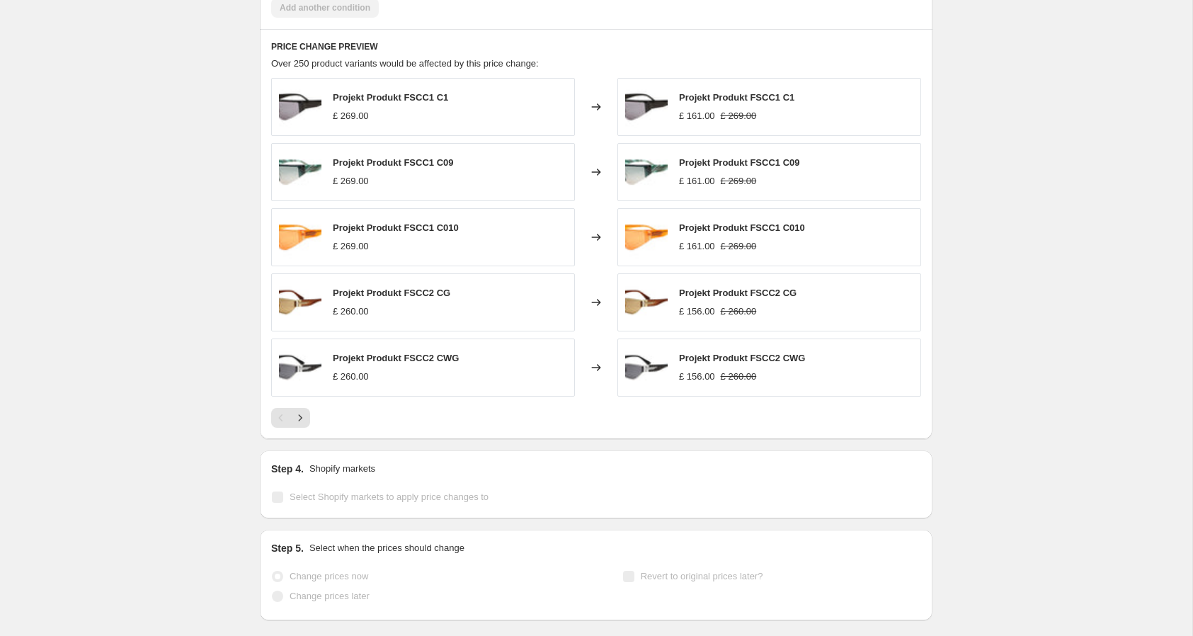
scroll to position [1055, 0]
